Goal: Transaction & Acquisition: Purchase product/service

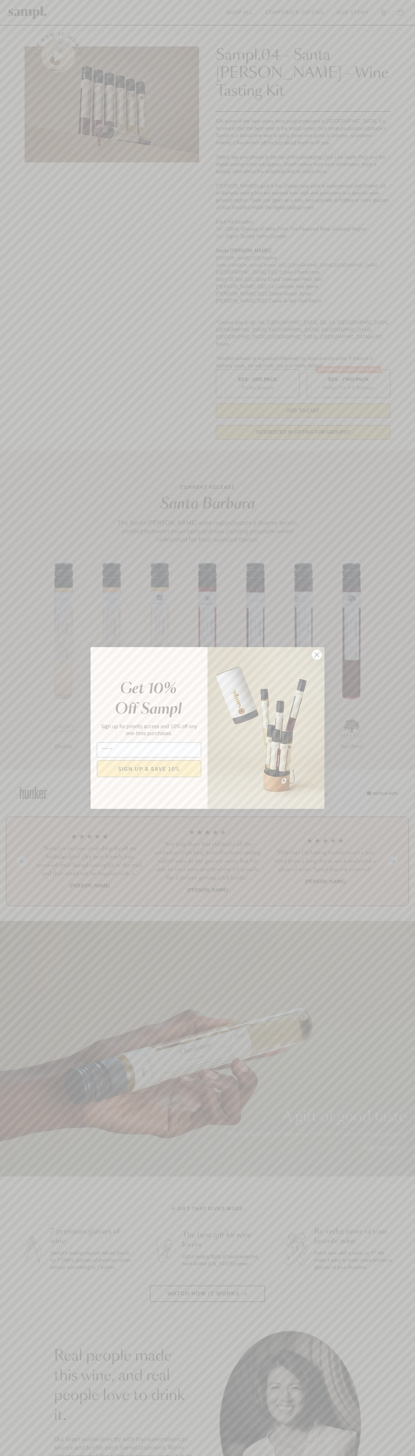
click at [317, 655] on icon "Close dialog" at bounding box center [317, 655] width 4 height 4
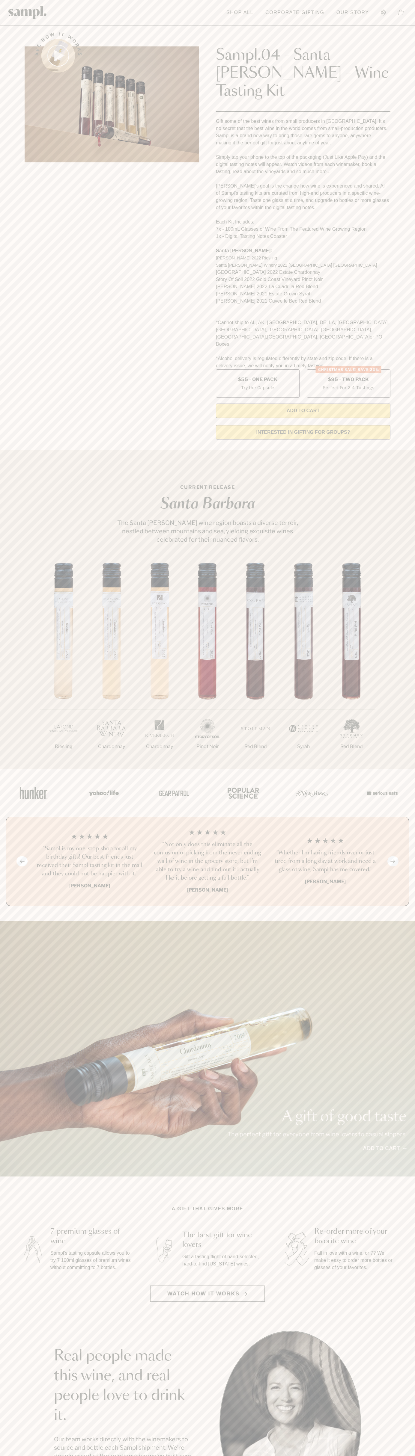
click at [210, 10] on header "Toggle navigation menu Shop All Corporate Gifting Our Story Account Story Shop …" at bounding box center [207, 12] width 415 height 25
click at [401, 253] on section "See how it works Sampl.04 - Santa [PERSON_NAME] - Wine Tasting Kit Gift some of…" at bounding box center [207, 234] width 415 height 420
click at [52, 1456] on html "Skip to main content Toggle navigation menu Shop All Corporate Gifting Our Stor…" at bounding box center [207, 1211] width 415 height 2422
click at [10, 640] on div "1/7 Riesling 2/7 Chardonnay 3/7" at bounding box center [207, 666] width 415 height 206
click at [348, 369] on label "Christmas SALE! Save 20% $95 - Two Pack Perfect For 2-4 Tastings" at bounding box center [348, 383] width 84 height 28
